Goal: Transaction & Acquisition: Purchase product/service

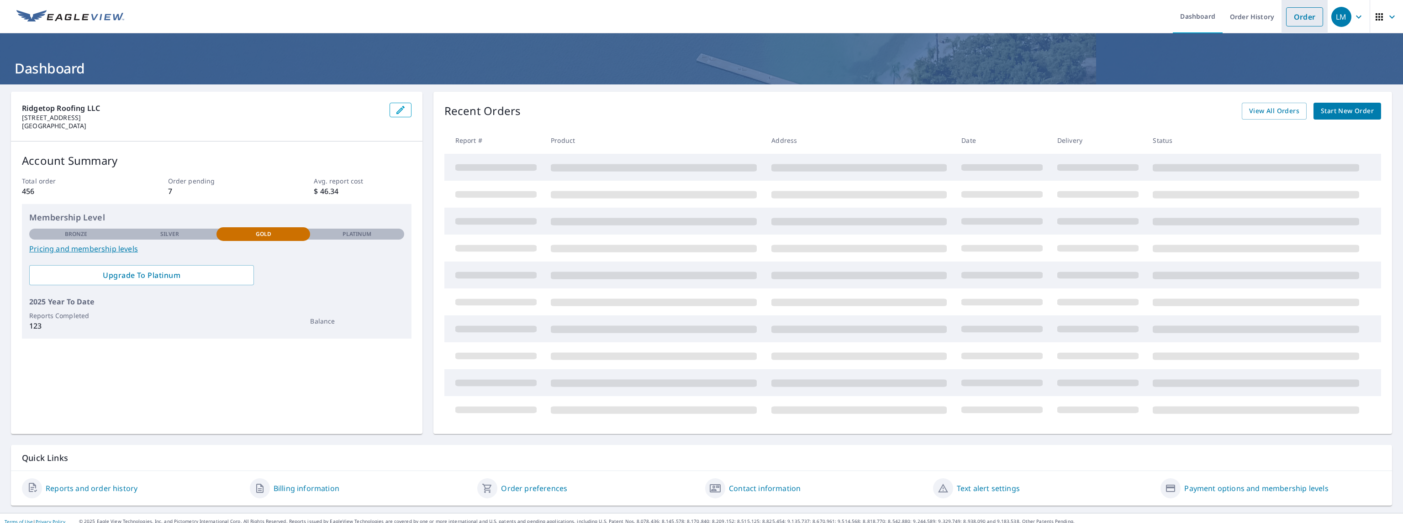
click at [1297, 15] on link "Order" at bounding box center [1304, 16] width 37 height 19
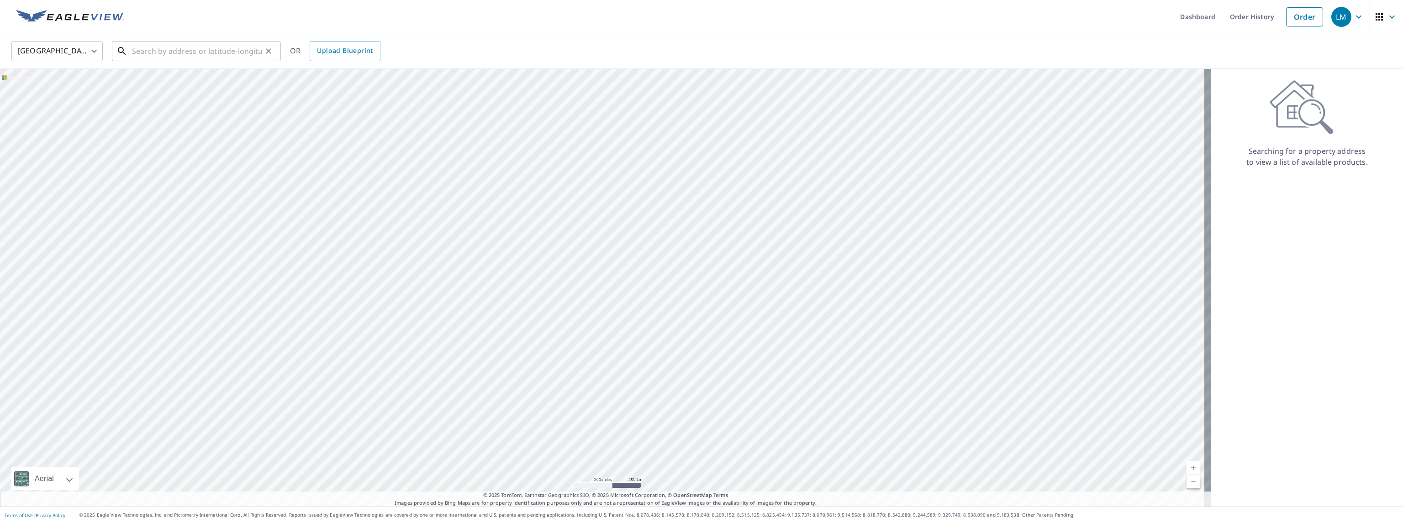
click at [139, 50] on input "text" at bounding box center [197, 51] width 130 height 26
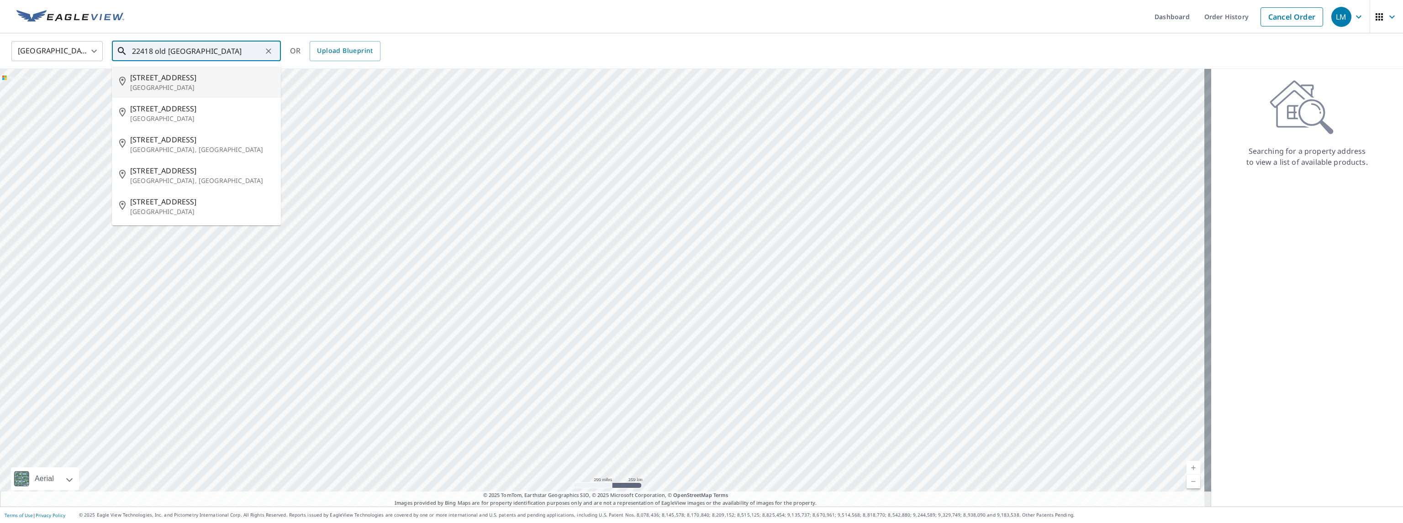
click at [155, 85] on p "[GEOGRAPHIC_DATA]" at bounding box center [201, 87] width 143 height 9
type input "[STREET_ADDRESS]"
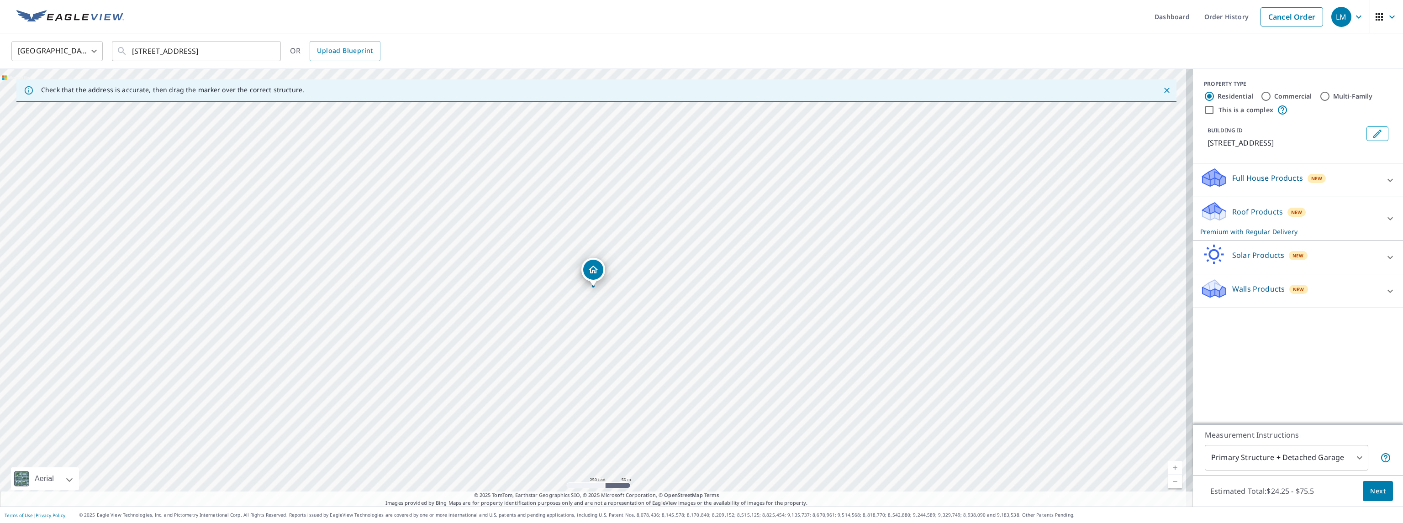
click at [1370, 492] on span "Next" at bounding box center [1378, 491] width 16 height 11
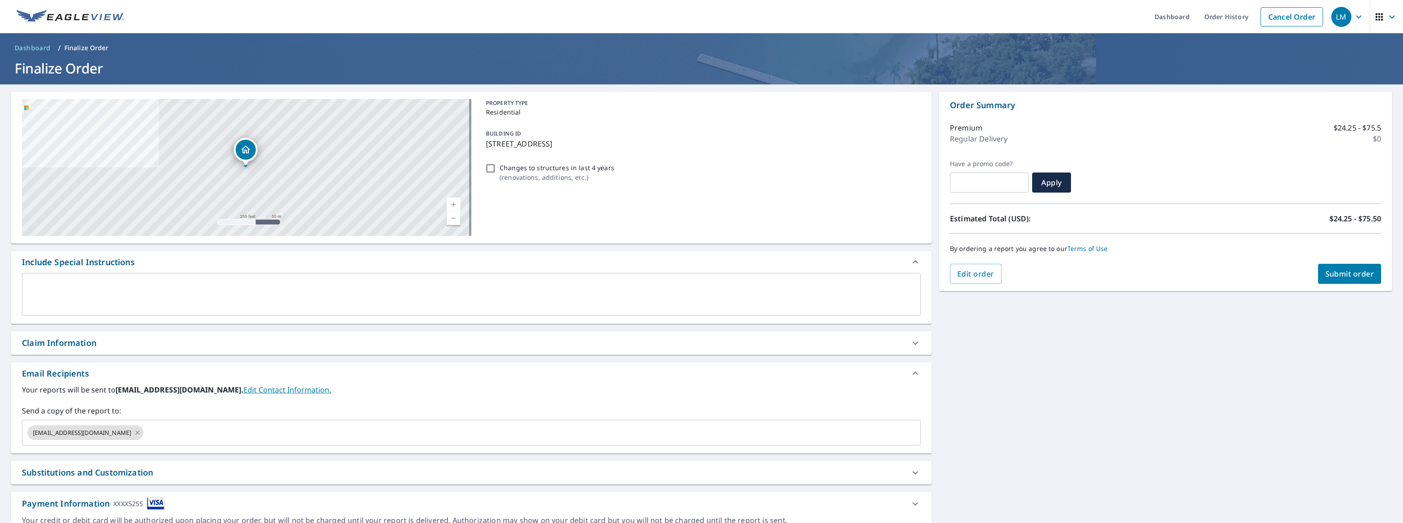
click at [1344, 279] on button "Submit order" at bounding box center [1349, 274] width 63 height 20
checkbox input "true"
